Goal: Information Seeking & Learning: Check status

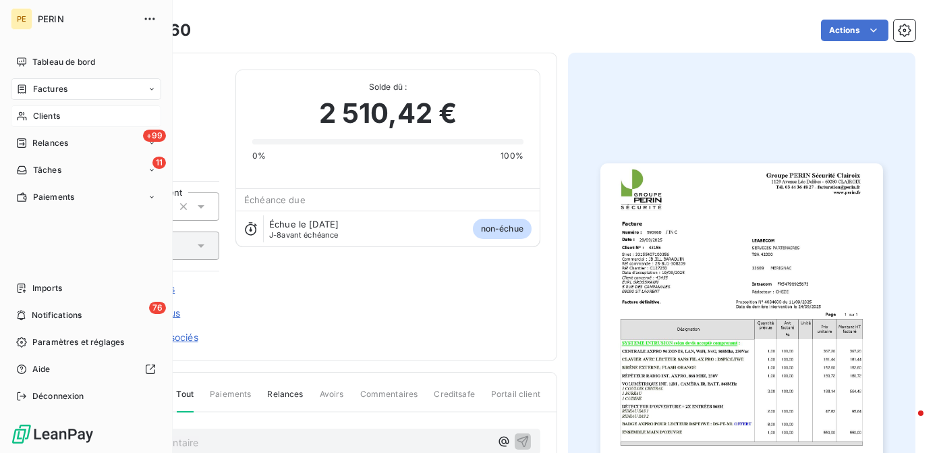
click at [45, 120] on span "Clients" at bounding box center [46, 116] width 27 height 12
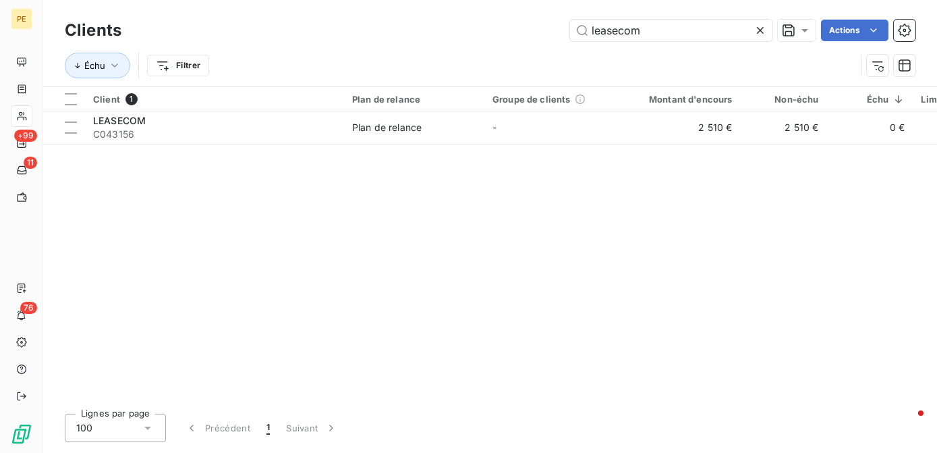
drag, startPoint x: 657, startPoint y: 28, endPoint x: 264, endPoint y: 61, distance: 394.6
click at [264, 61] on div "Clients leasecom Actions Échu Filtrer" at bounding box center [490, 51] width 851 height 70
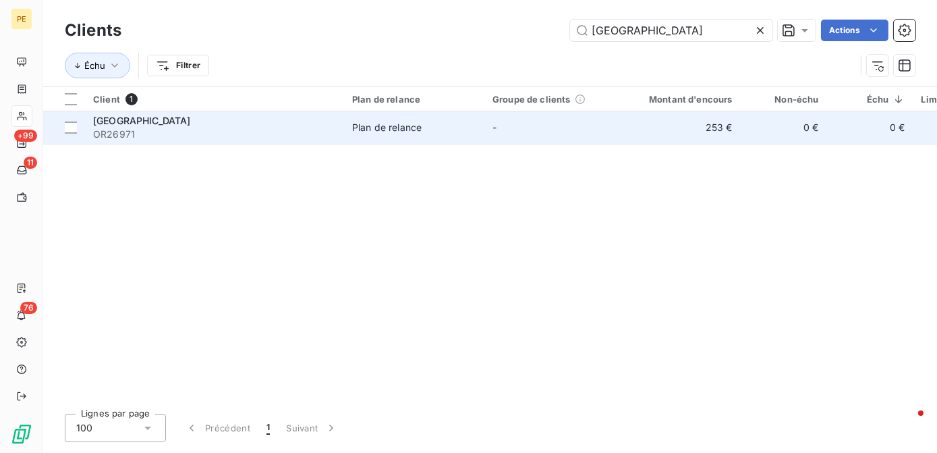
type input "[GEOGRAPHIC_DATA]"
click at [376, 130] on div "Plan de relance" at bounding box center [386, 127] width 69 height 13
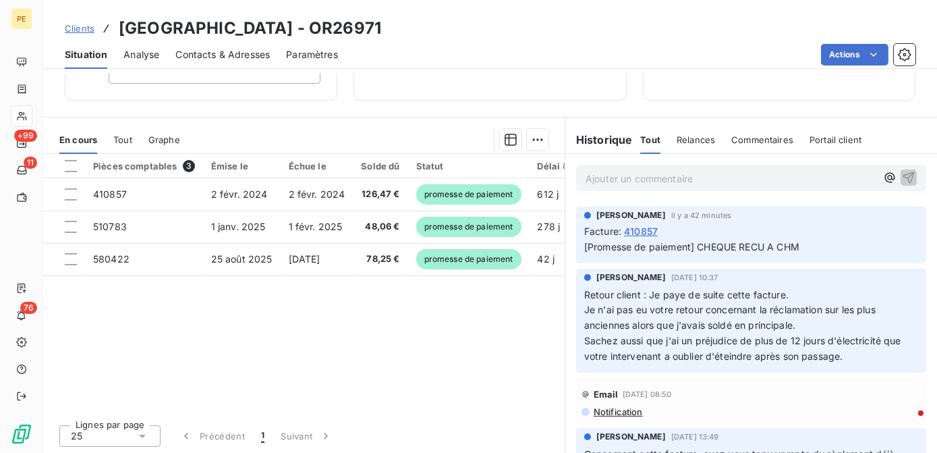
scroll to position [183, 0]
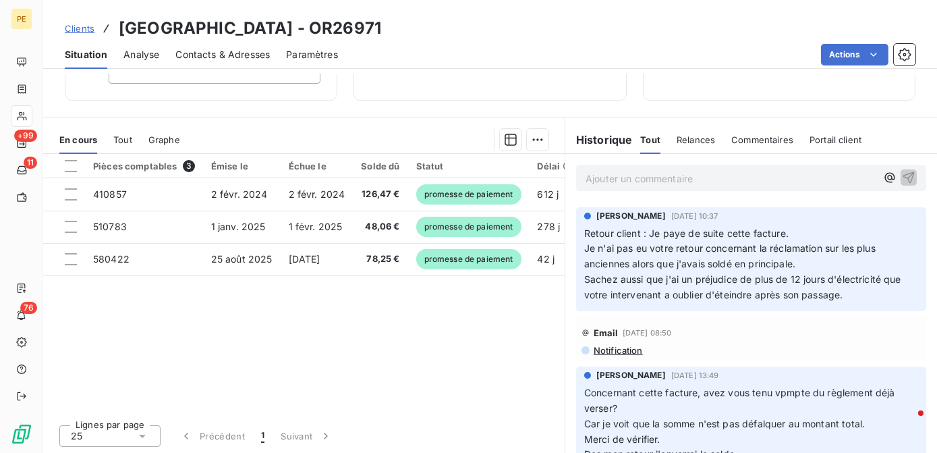
drag, startPoint x: 617, startPoint y: 279, endPoint x: 878, endPoint y: 293, distance: 261.4
click at [878, 293] on p "Retour client : Je paye de suite cette facture. Je n'ai pas eu votre retour con…" at bounding box center [751, 264] width 334 height 77
drag, startPoint x: 878, startPoint y: 293, endPoint x: 802, endPoint y: 293, distance: 75.5
click at [802, 293] on span "Sachez aussi que j'ai un préjudice de plus de 12 jours d'électricité que votre …" at bounding box center [744, 286] width 320 height 27
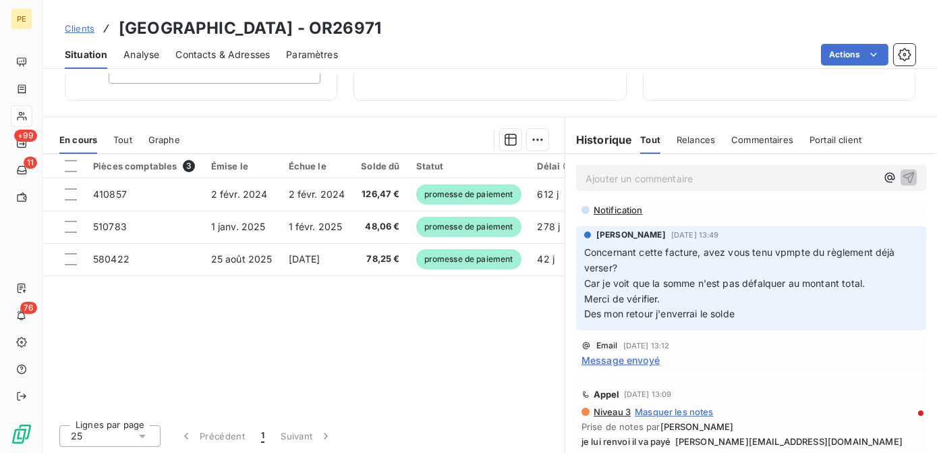
scroll to position [306, 0]
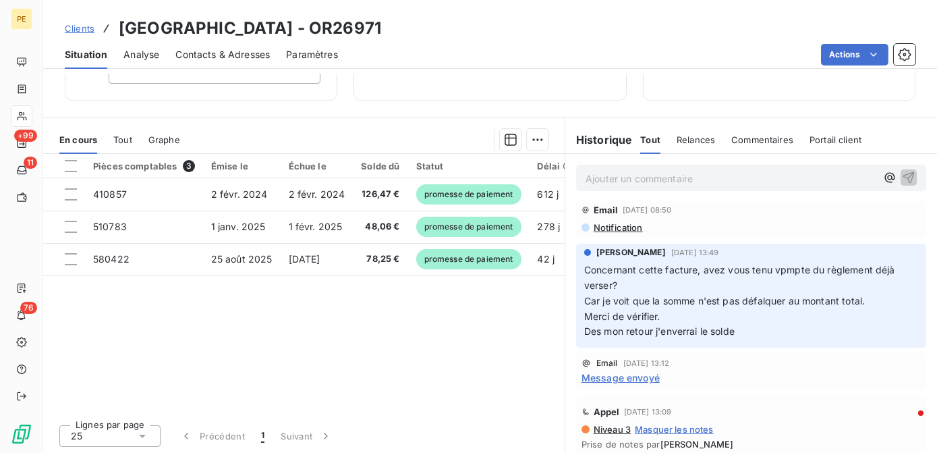
drag, startPoint x: 619, startPoint y: 263, endPoint x: 865, endPoint y: 332, distance: 255.6
click at [865, 332] on p "Concernant cette facture, avez vous tenu vpmpte du règlement déjà verser? Car j…" at bounding box center [751, 300] width 334 height 77
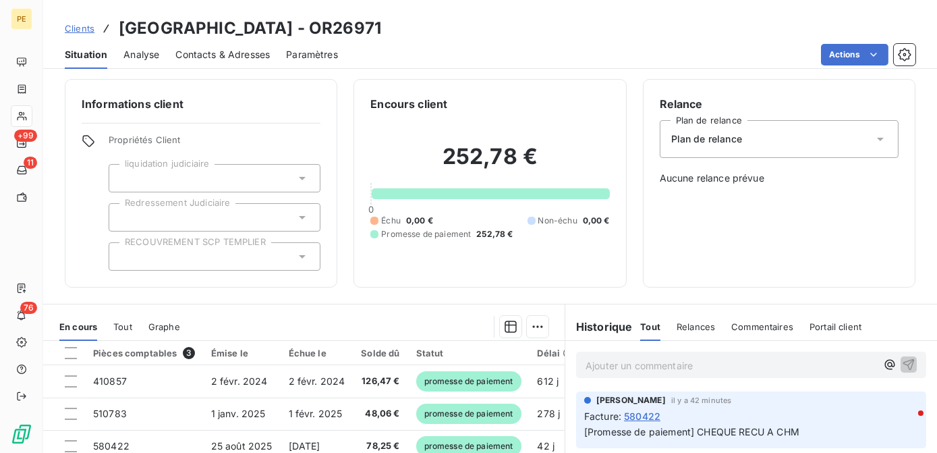
scroll to position [0, 0]
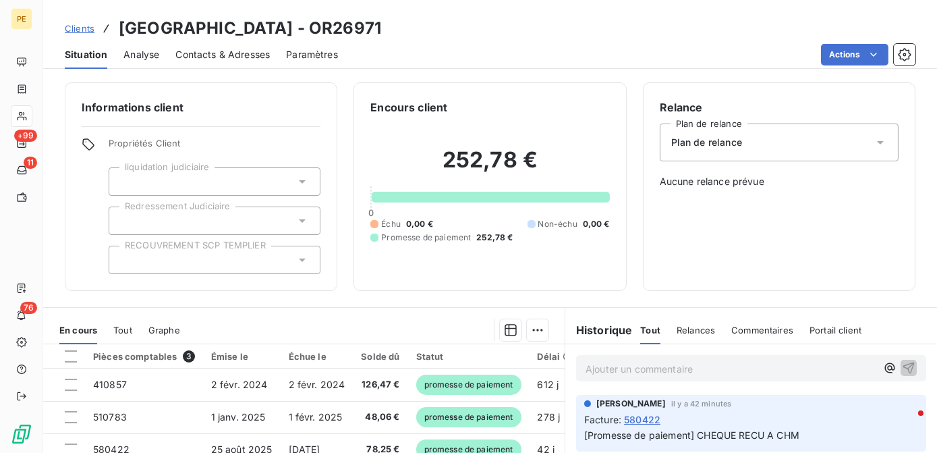
click at [246, 58] on span "Contacts & Adresses" at bounding box center [222, 54] width 94 height 13
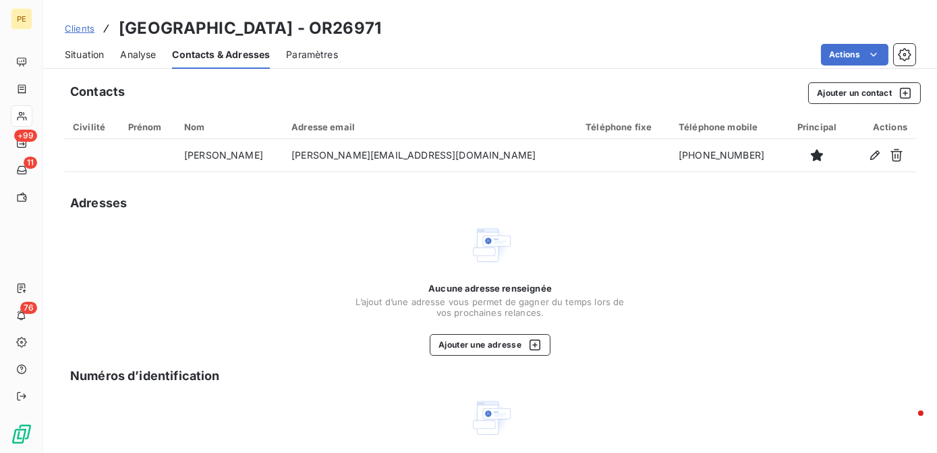
click at [143, 53] on span "Analyse" at bounding box center [138, 54] width 36 height 13
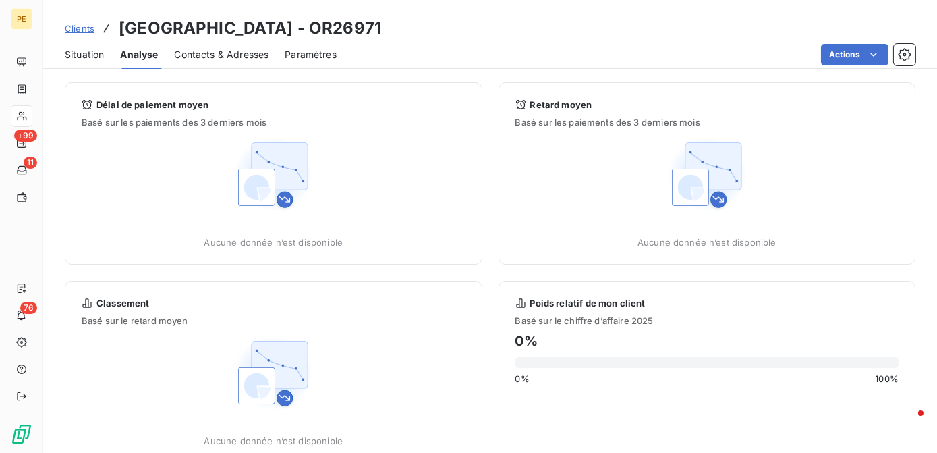
click at [92, 54] on span "Situation" at bounding box center [84, 54] width 39 height 13
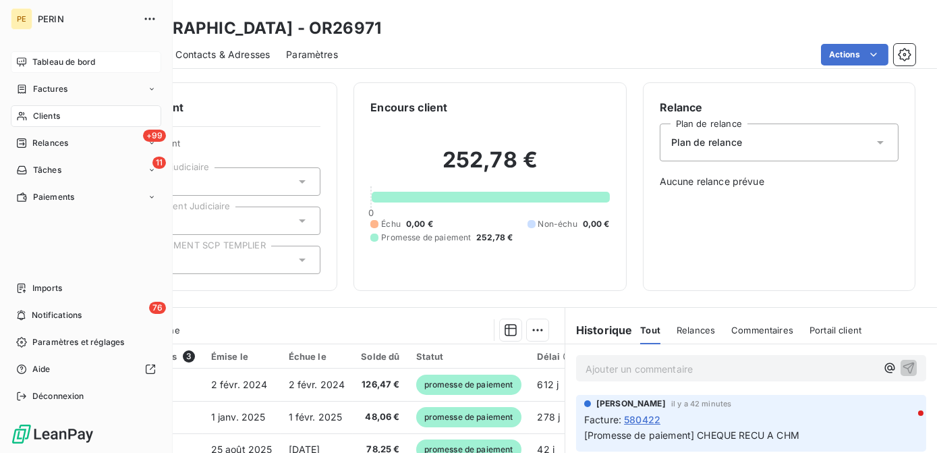
click at [46, 61] on span "Tableau de bord" at bounding box center [63, 62] width 63 height 12
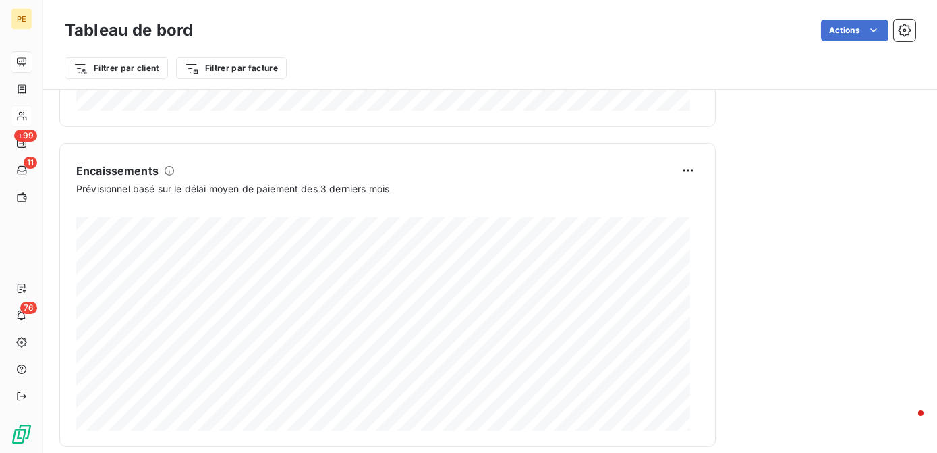
scroll to position [862, 0]
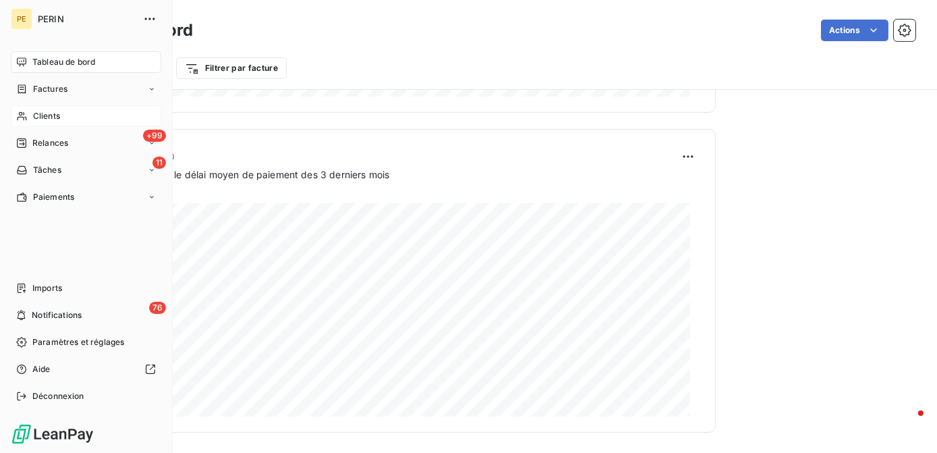
click at [51, 121] on span "Clients" at bounding box center [46, 116] width 27 height 12
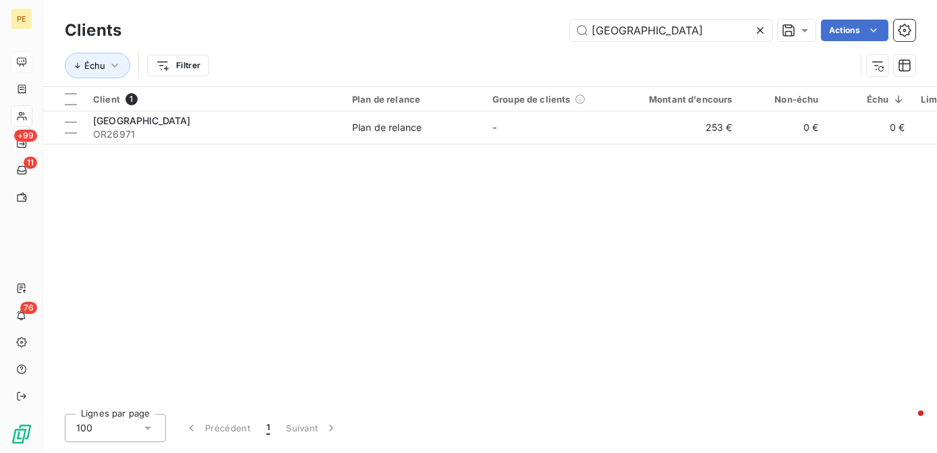
drag, startPoint x: 660, startPoint y: 36, endPoint x: 207, endPoint y: 21, distance: 453.6
click at [216, 28] on div "green park Actions" at bounding box center [527, 31] width 778 height 22
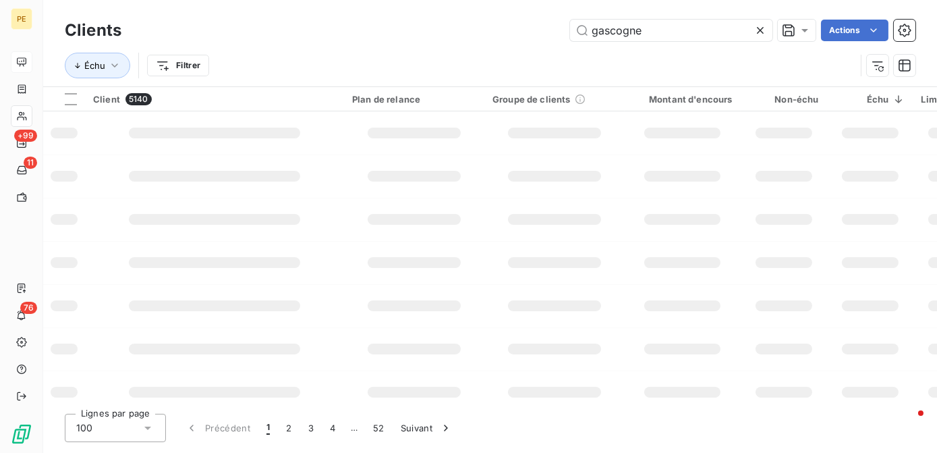
type input "gascogne"
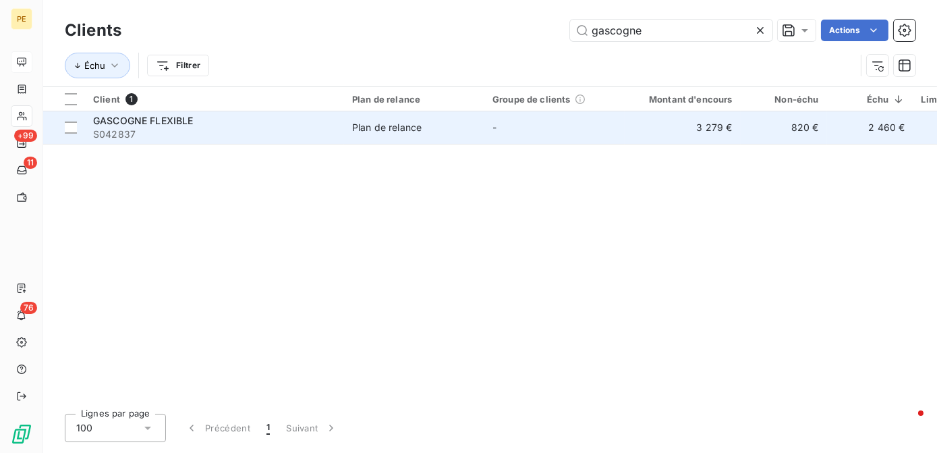
click at [189, 127] on span "S042837" at bounding box center [214, 133] width 243 height 13
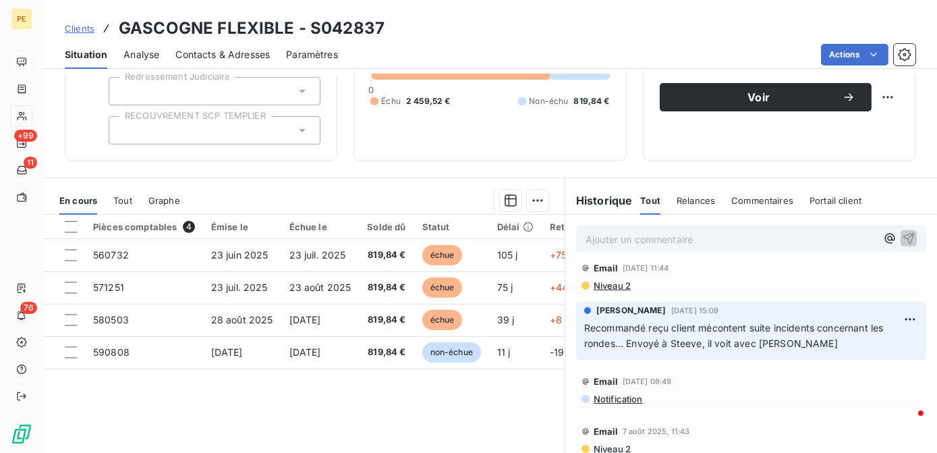
scroll to position [122, 0]
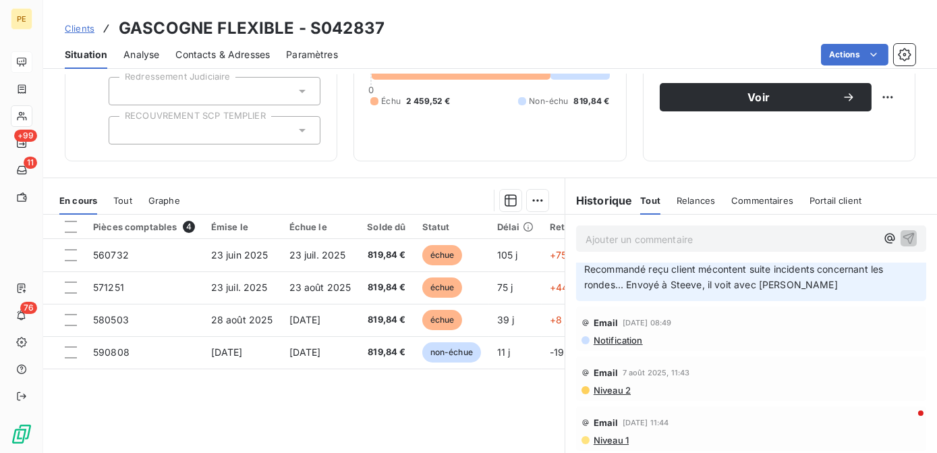
click at [683, 279] on span "Recommandé reçu client mécontent suite incidents concernant les rondes... Envoy…" at bounding box center [735, 276] width 302 height 27
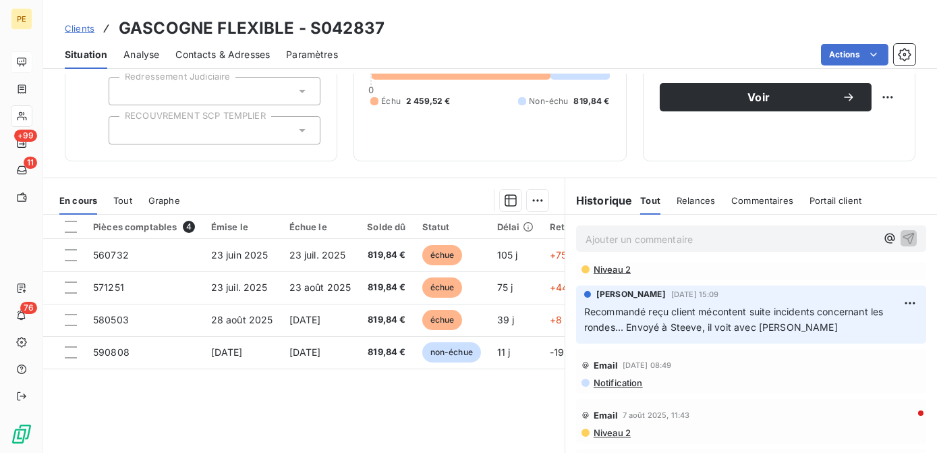
scroll to position [61, 0]
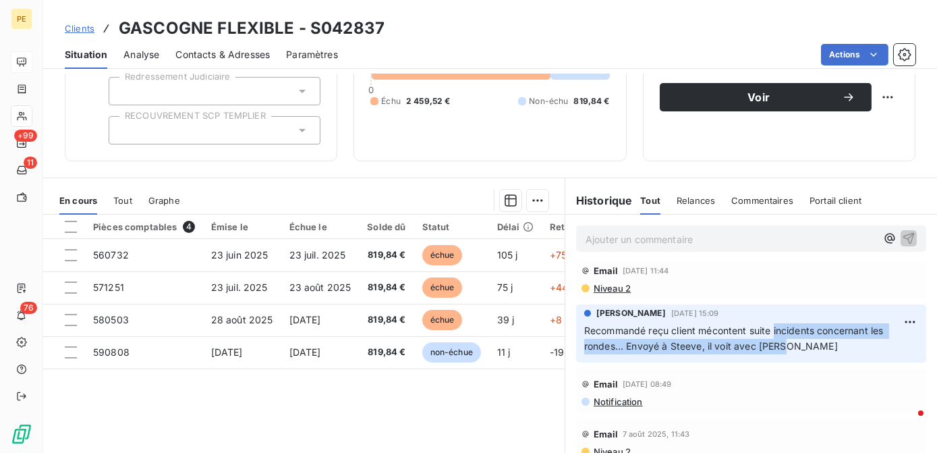
drag, startPoint x: 770, startPoint y: 323, endPoint x: 795, endPoint y: 347, distance: 34.8
click at [795, 347] on p "Recommandé reçu client mécontent suite incidents concernant les rondes... Envoy…" at bounding box center [751, 338] width 334 height 31
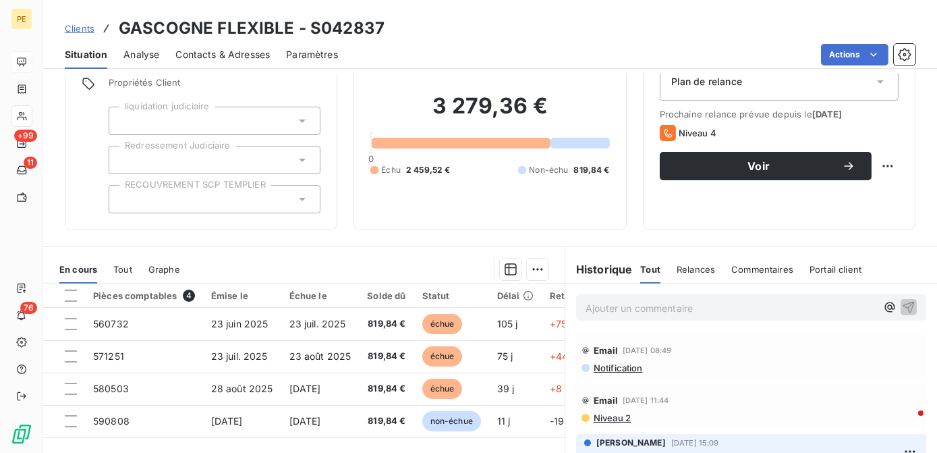
click at [639, 308] on p "Ajouter un commentaire ﻿" at bounding box center [731, 307] width 291 height 17
click at [619, 305] on span "courrier mise en demeure ASCI prévu par [PERSON_NAME]" at bounding box center [720, 306] width 268 height 11
click at [830, 299] on p "courrier mise en demeure ASCI prévu par [PERSON_NAME]" at bounding box center [731, 307] width 291 height 16
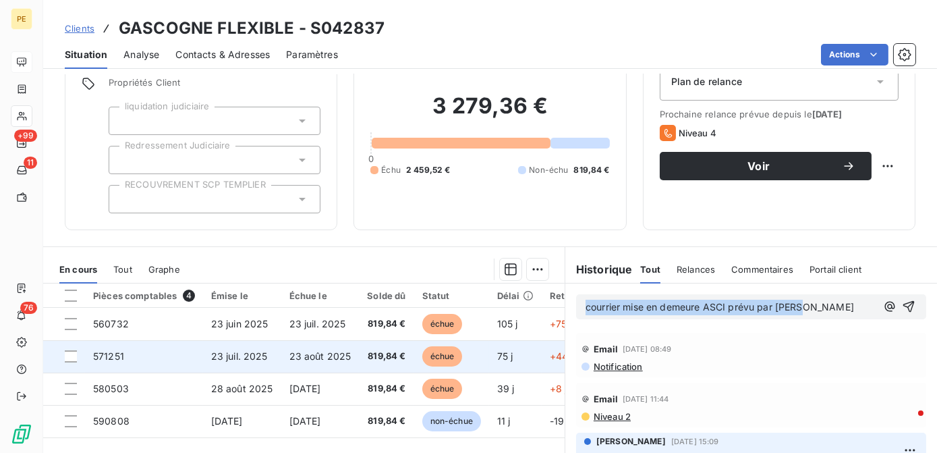
drag, startPoint x: 800, startPoint y: 310, endPoint x: 299, endPoint y: 339, distance: 501.4
click at [299, 339] on div "En cours Tout Graphe Pièces comptables 4 Émise le Échue le Solde dû Statut Déla…" at bounding box center [490, 414] width 894 height 337
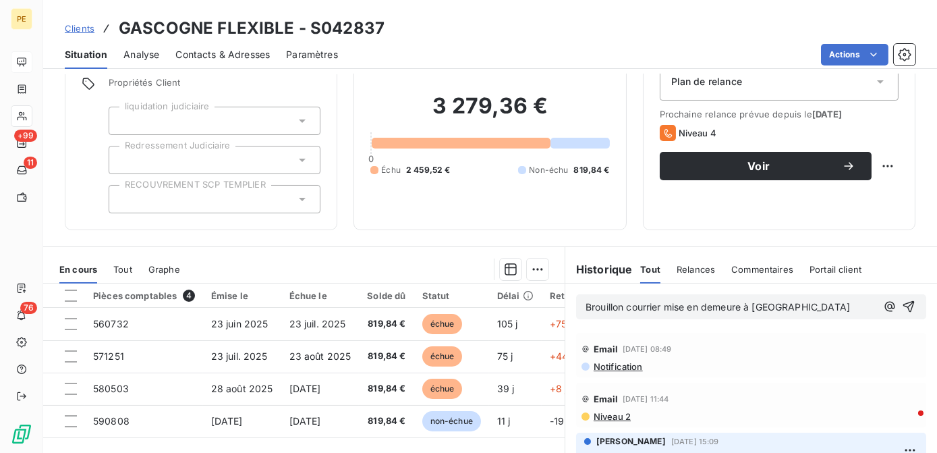
click at [782, 306] on p "Brouillon courrier mise en demeure à [GEOGRAPHIC_DATA]" at bounding box center [731, 307] width 291 height 16
click at [789, 302] on p "Brouillon courrier mise en demeure à [GEOGRAPHIC_DATA]" at bounding box center [731, 307] width 291 height 16
click at [786, 308] on p "Brouillon courrier mise en demeure à [GEOGRAPHIC_DATA]" at bounding box center [731, 307] width 291 height 16
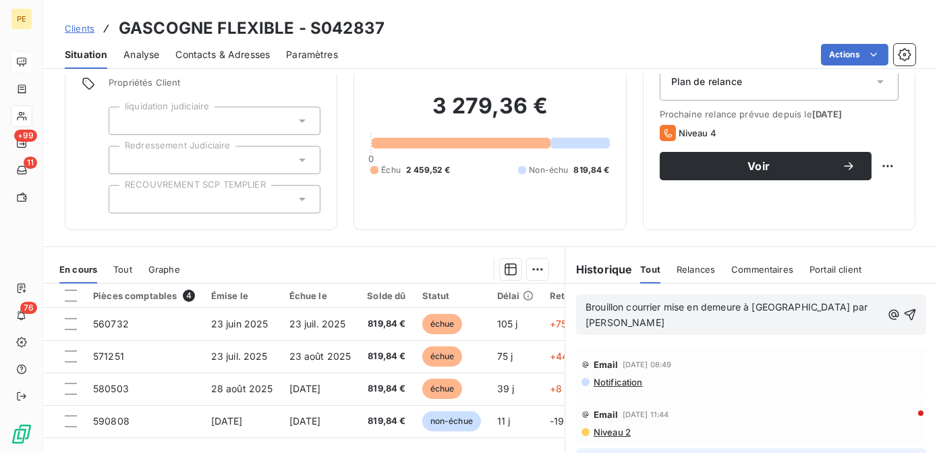
click at [621, 308] on span "Brouillon courrier mise en demeure à [GEOGRAPHIC_DATA] par [PERSON_NAME]" at bounding box center [728, 314] width 285 height 27
click at [651, 306] on span "Brouillon courrier mise en demeure à [GEOGRAPHIC_DATA] par [PERSON_NAME]" at bounding box center [728, 314] width 285 height 27
drag, startPoint x: 739, startPoint y: 307, endPoint x: 750, endPoint y: 310, distance: 11.3
click at [739, 306] on span "Brouillon courrier mise en demeure à [GEOGRAPHIC_DATA] par [PERSON_NAME]" at bounding box center [728, 314] width 285 height 27
click at [747, 308] on span "Brouillon courrier mise en demeure à [GEOGRAPHIC_DATA] par [PERSON_NAME]" at bounding box center [728, 314] width 285 height 27
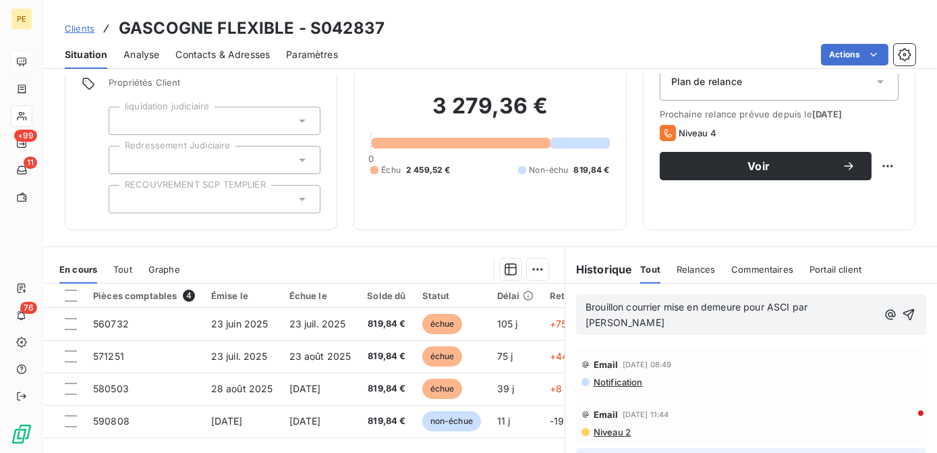
click at [793, 307] on span "Brouillon courrier mise en demeure pour ASCI par [PERSON_NAME]" at bounding box center [698, 314] width 225 height 27
click at [903, 316] on icon "button" at bounding box center [909, 314] width 13 height 13
